Goal: Find specific page/section: Find specific page/section

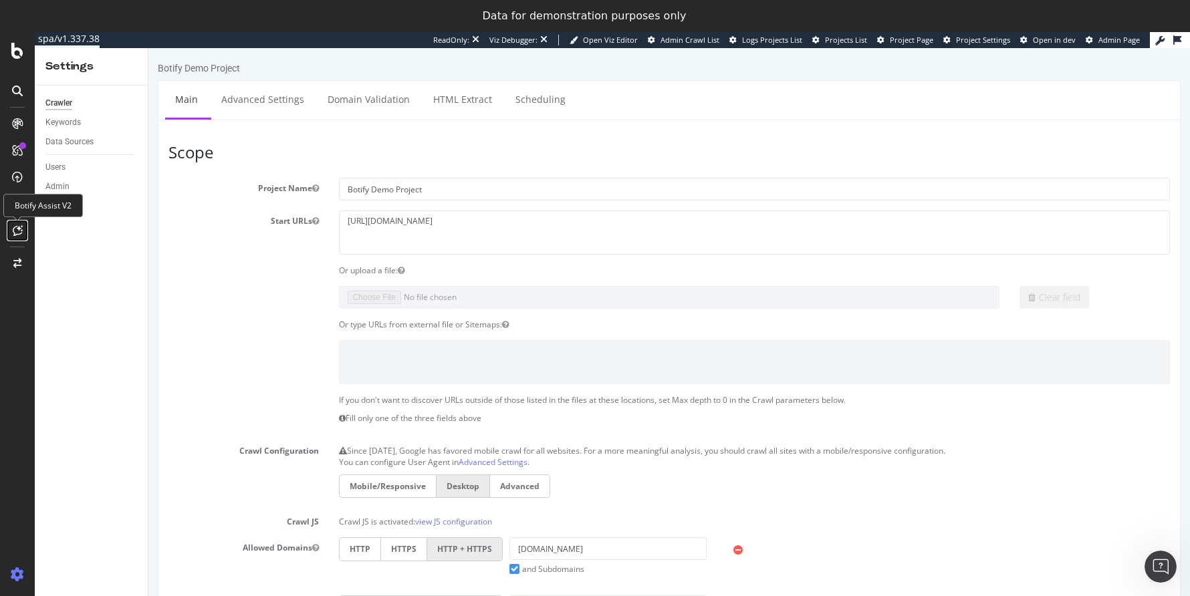
click at [20, 234] on icon at bounding box center [18, 230] width 10 height 11
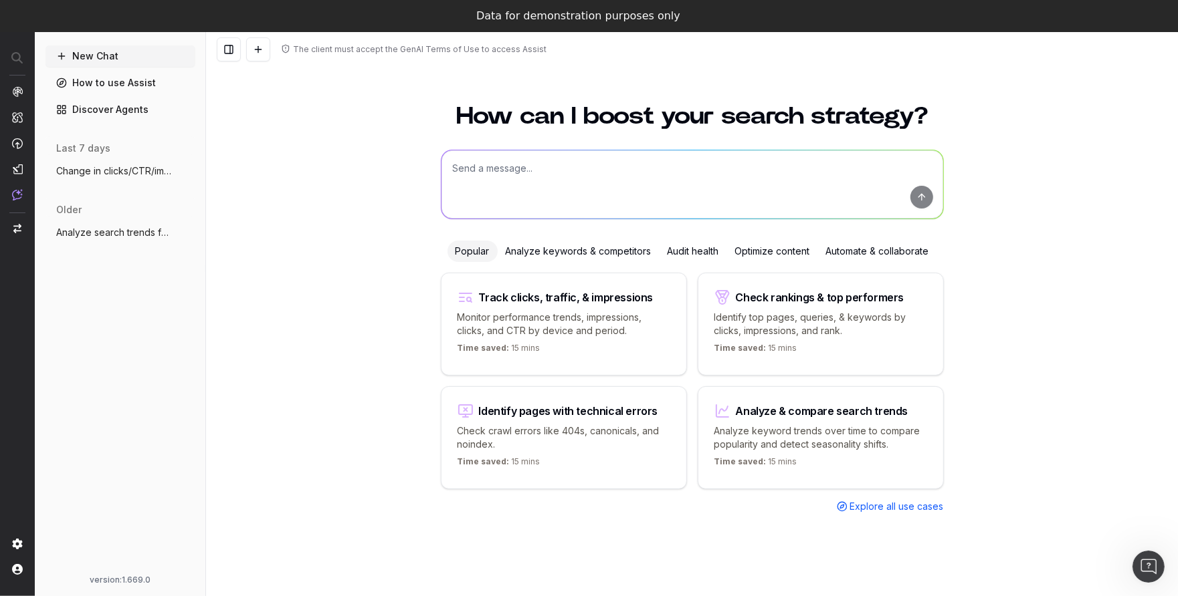
click at [82, 114] on link "Discover Agents" at bounding box center [120, 109] width 150 height 21
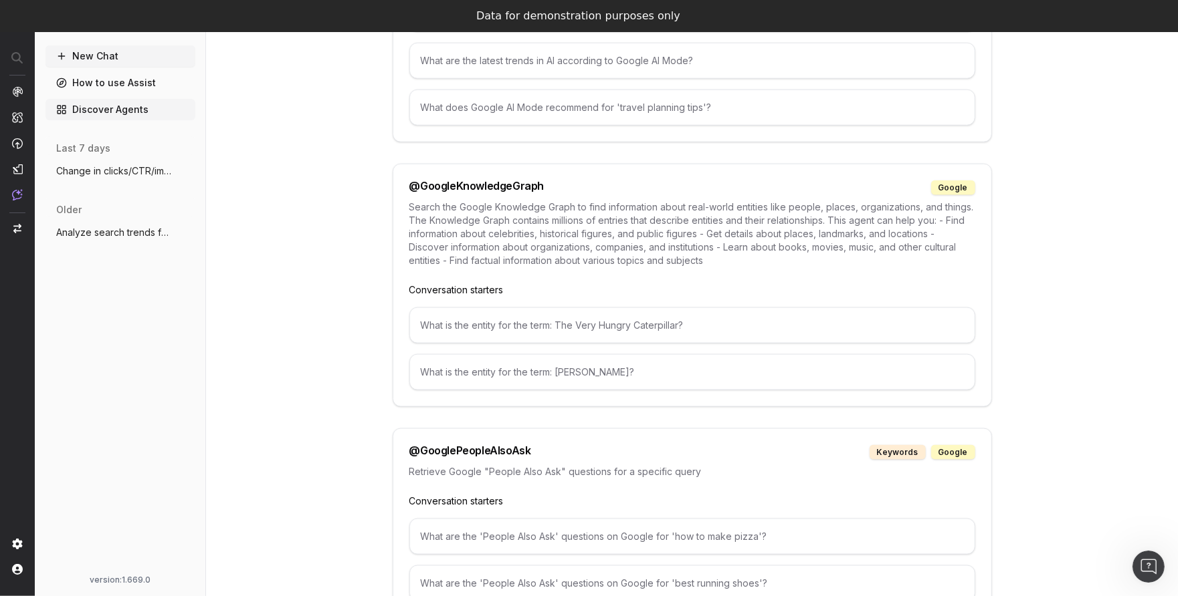
scroll to position [1724, 0]
